Goal: Information Seeking & Learning: Learn about a topic

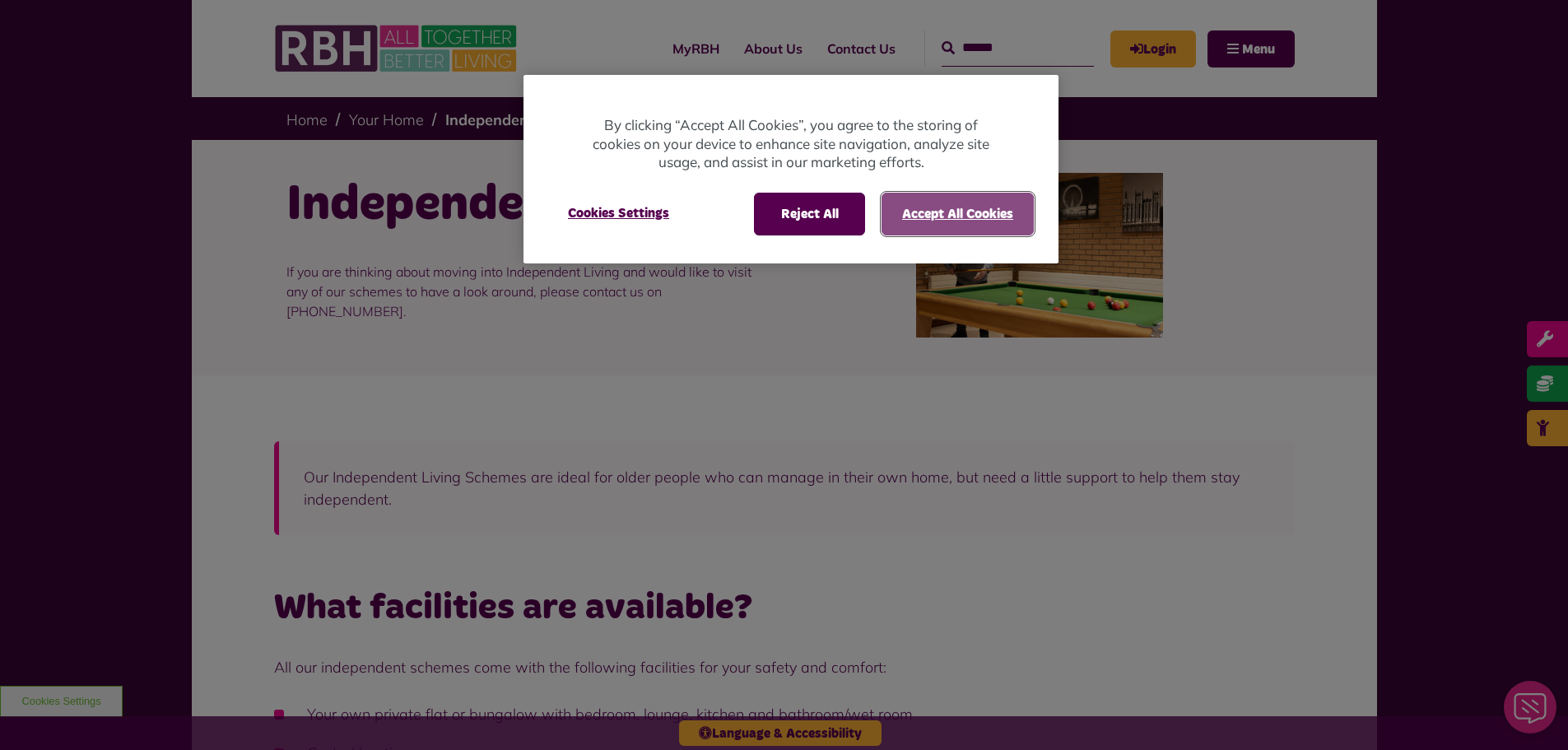
click at [1005, 211] on button "Accept All Cookies" at bounding box center [957, 214] width 152 height 43
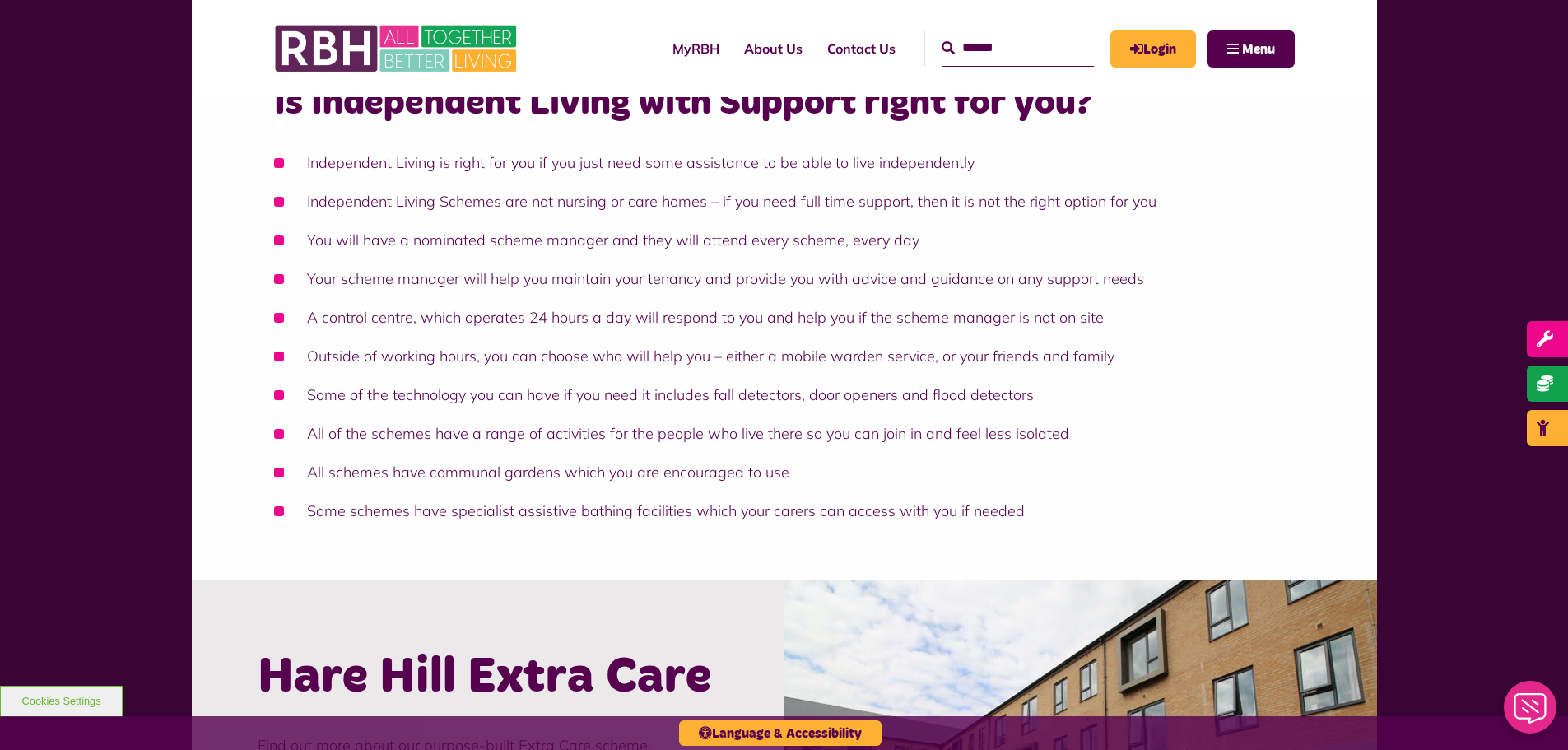
scroll to position [1372, 0]
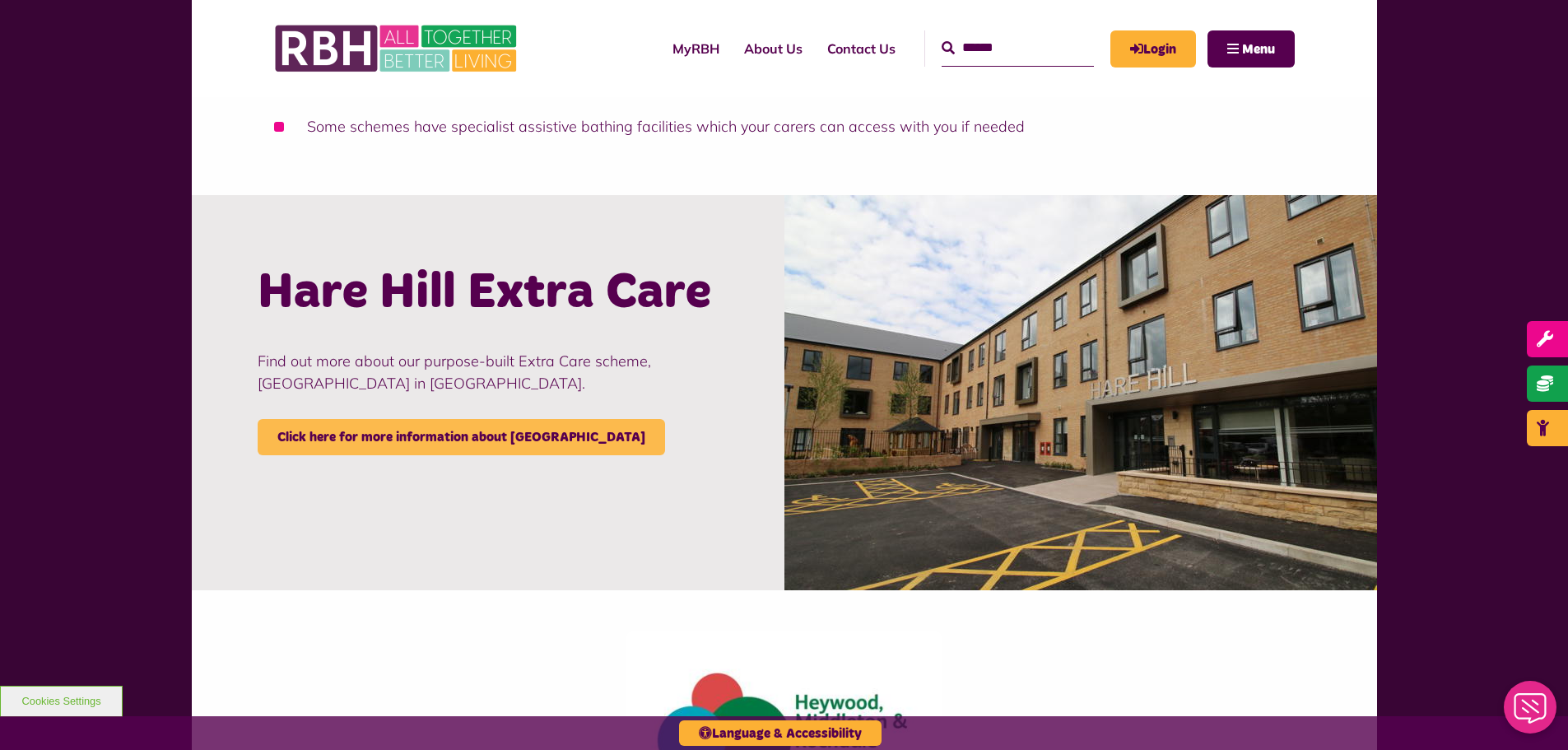
click at [489, 447] on link "Click here for more information about [GEOGRAPHIC_DATA]" at bounding box center [461, 437] width 408 height 37
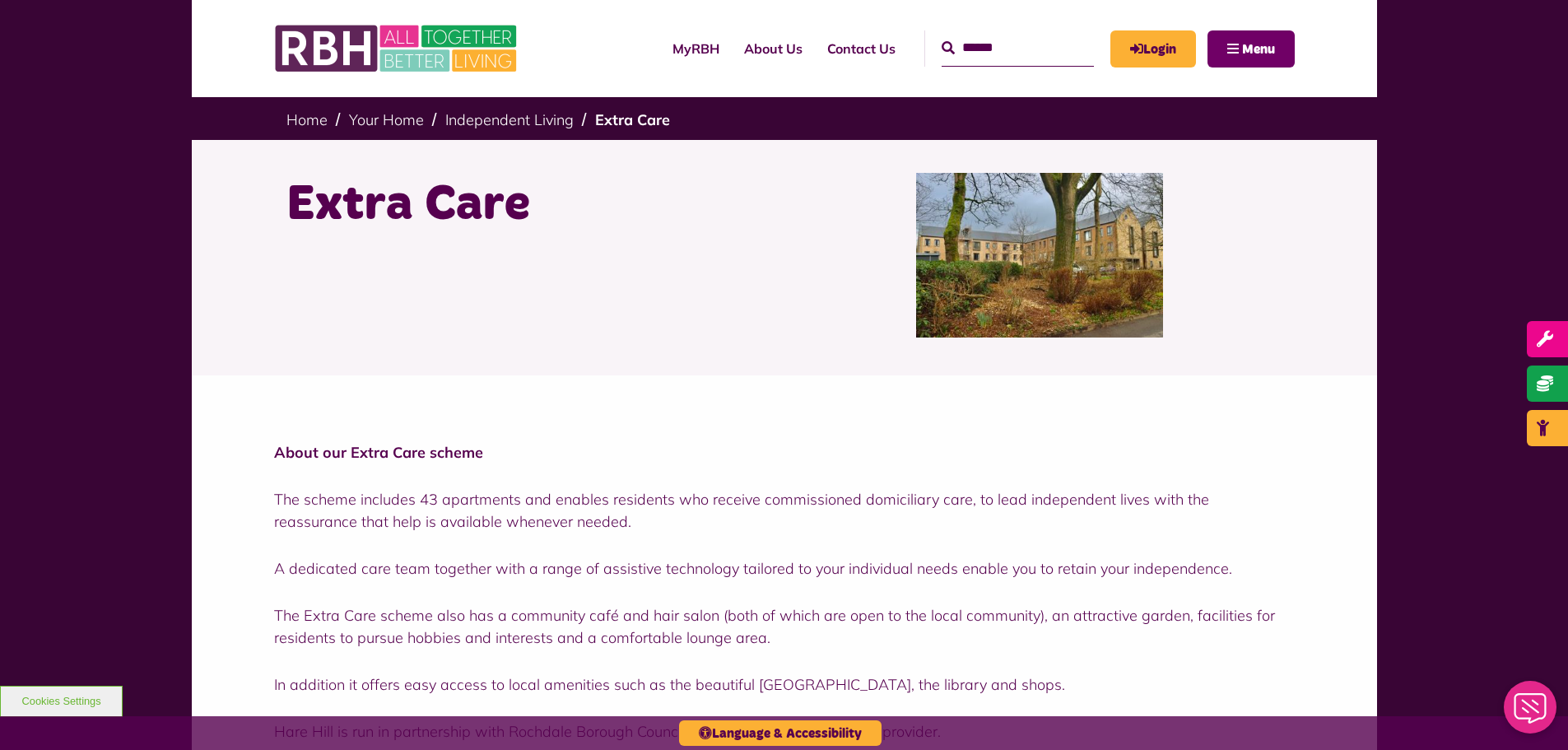
click at [1233, 36] on button "Menu" at bounding box center [1250, 48] width 87 height 37
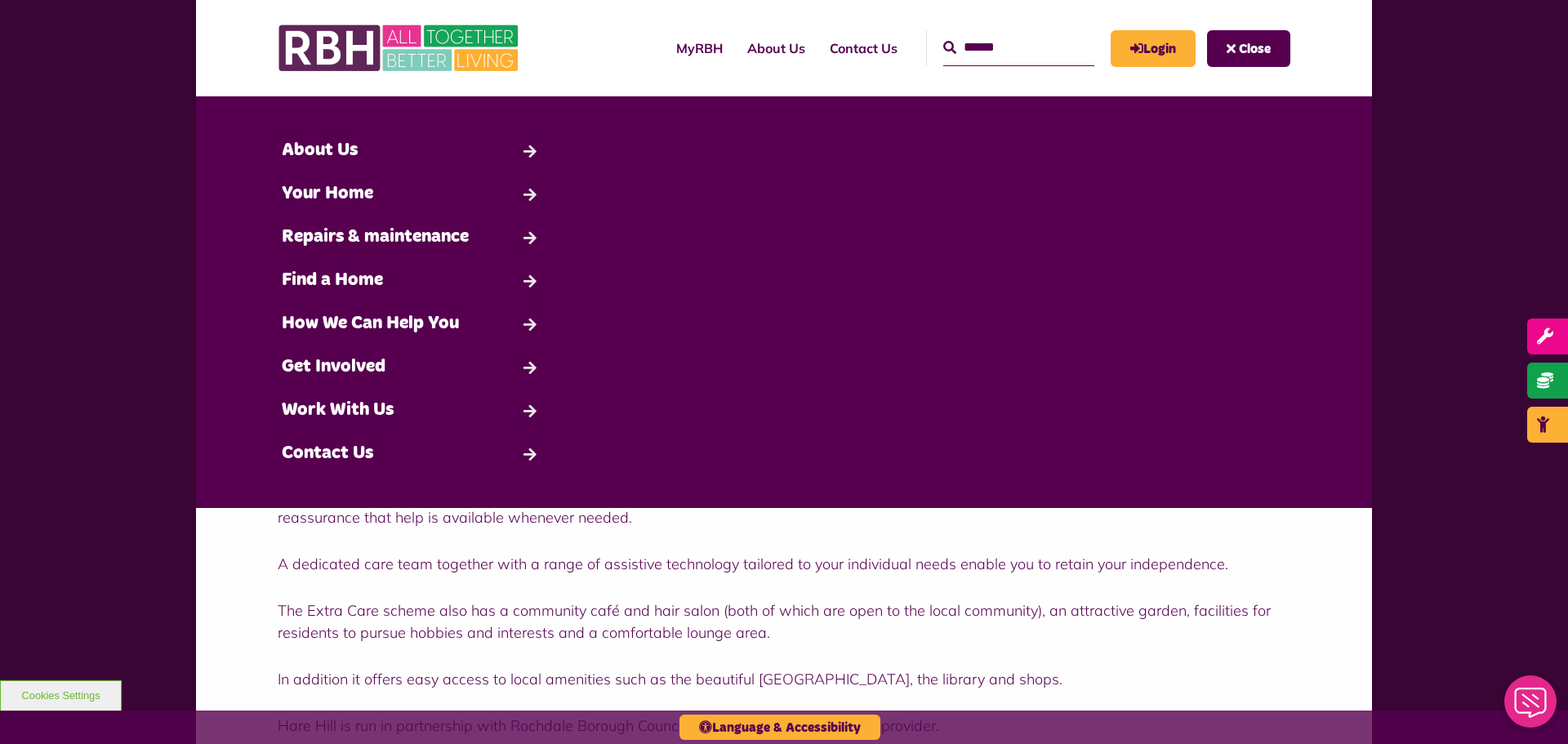
click at [1289, 59] on header "MyRBH About Us Contact Us Search" at bounding box center [784, 48] width 1176 height 96
click at [1278, 56] on button "Close" at bounding box center [1248, 48] width 83 height 36
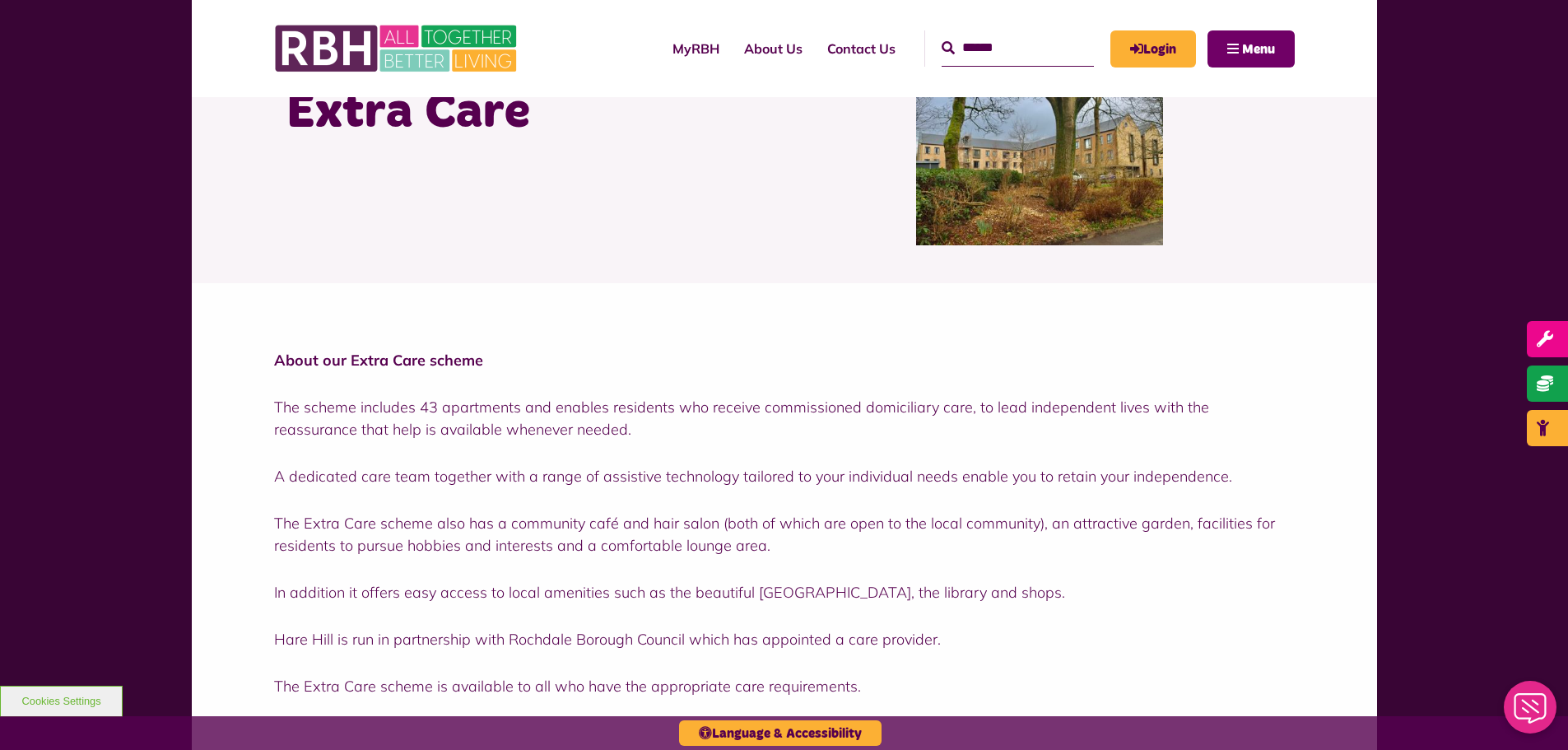
scroll to position [110, 0]
